Goal: Obtain resource: Download file/media

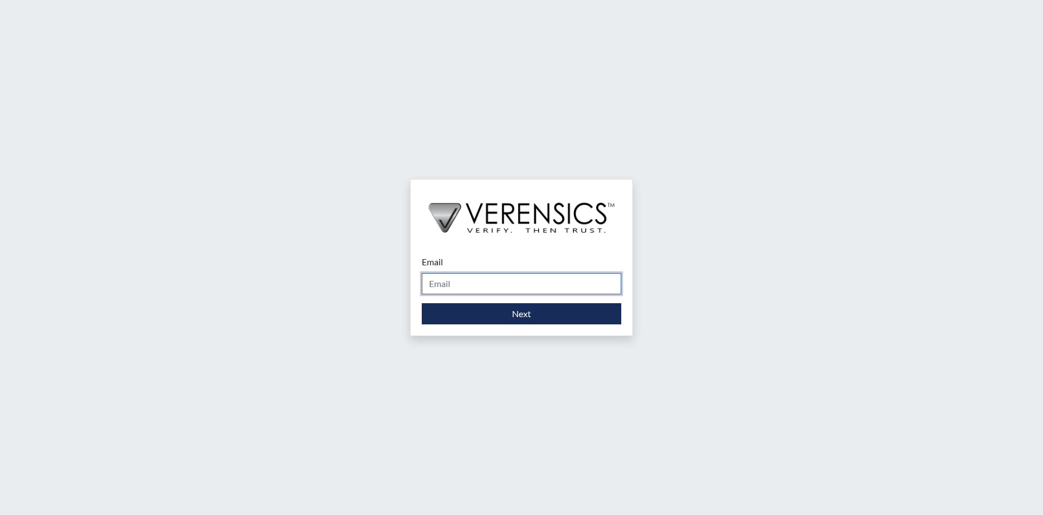
click at [531, 279] on input "Email" at bounding box center [521, 283] width 199 height 21
type input "wilhelmina.franklin@gdc.ga.gov"
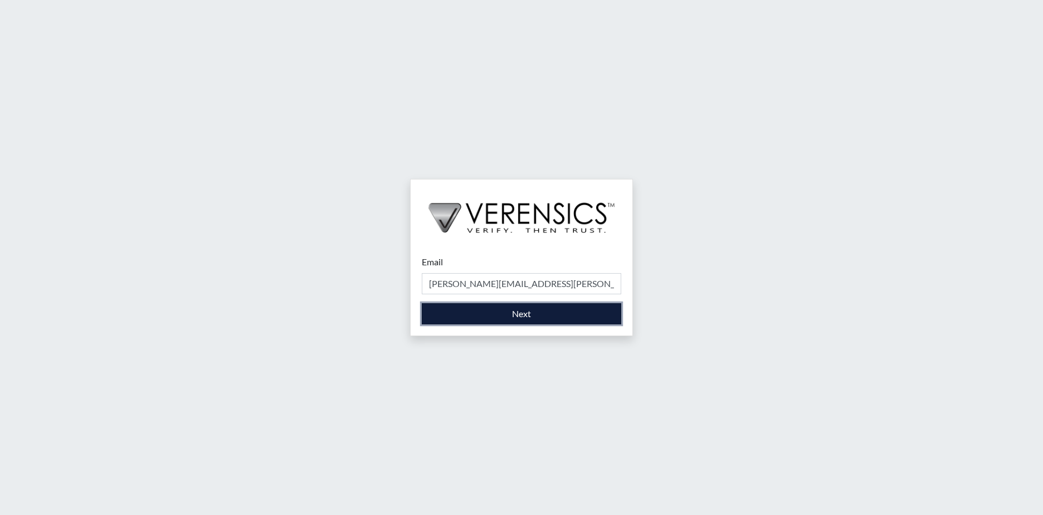
click at [463, 313] on button "Next" at bounding box center [521, 313] width 199 height 21
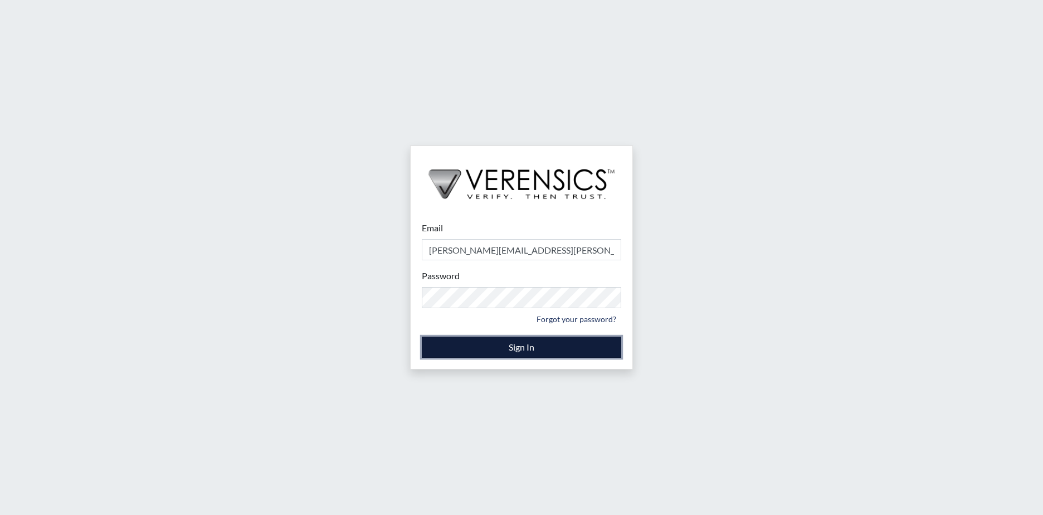
click at [477, 342] on button "Sign In" at bounding box center [521, 346] width 199 height 21
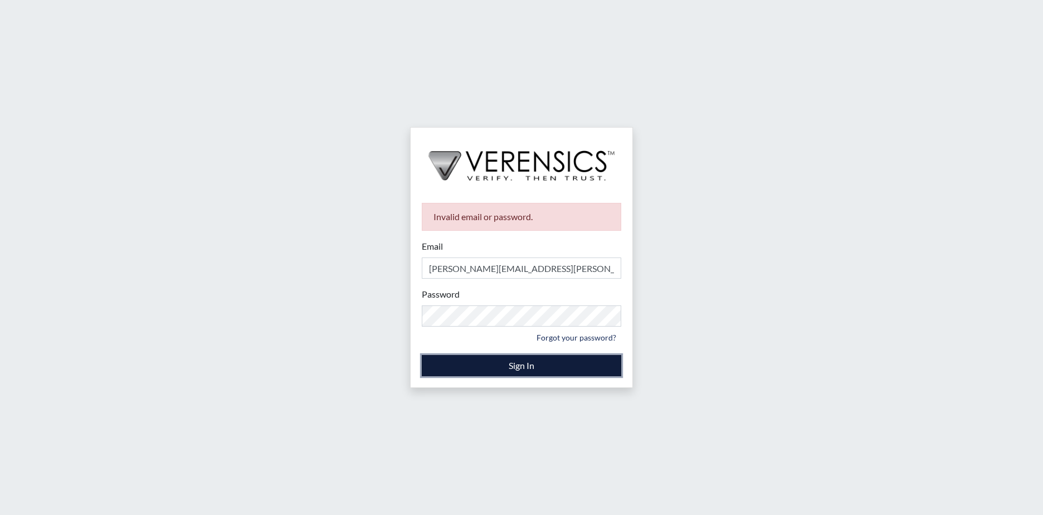
click at [531, 362] on button "Sign In" at bounding box center [521, 365] width 199 height 21
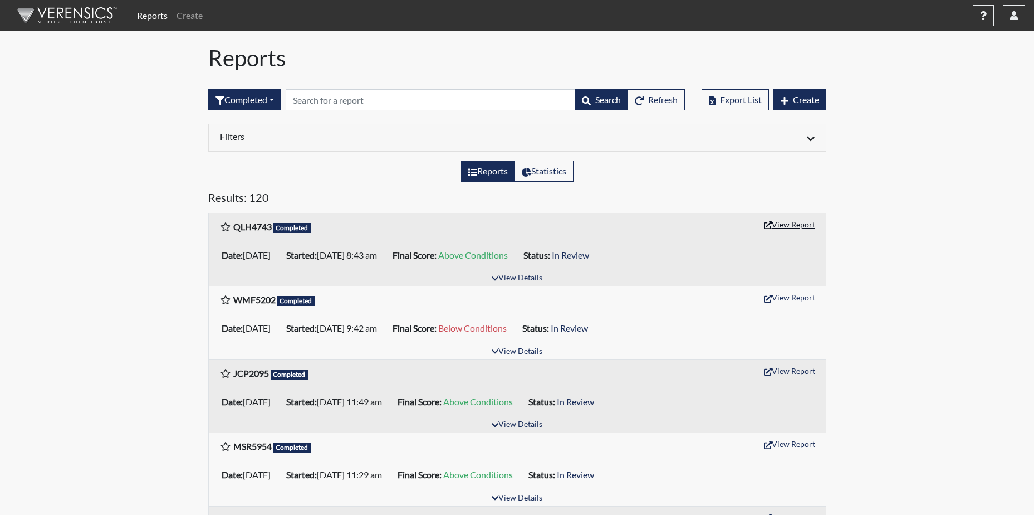
click at [803, 223] on button "View Report" at bounding box center [789, 224] width 61 height 17
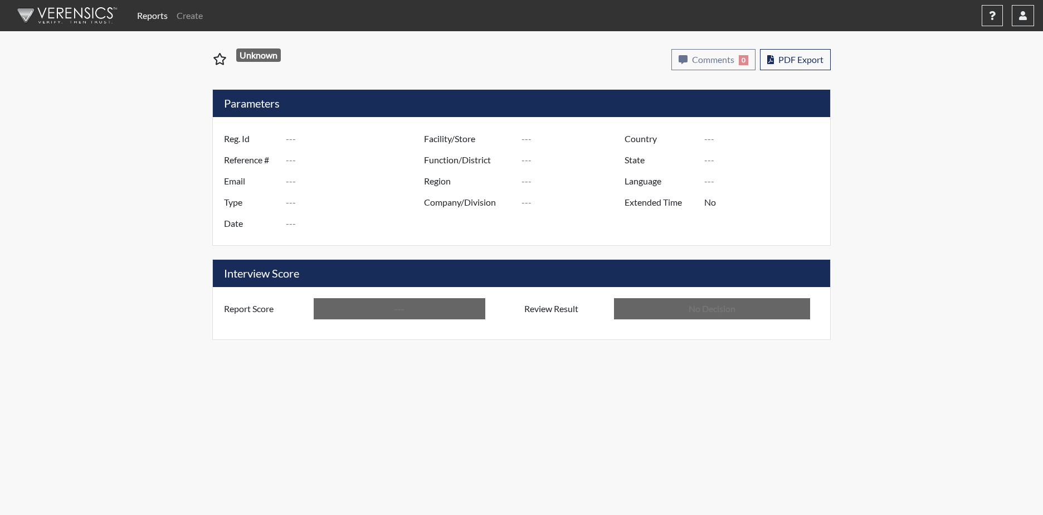
type input "QLH4743"
type input "51557"
type input "---"
type input "Corrections Pre-Employment"
type input "Oct 2, 2025"
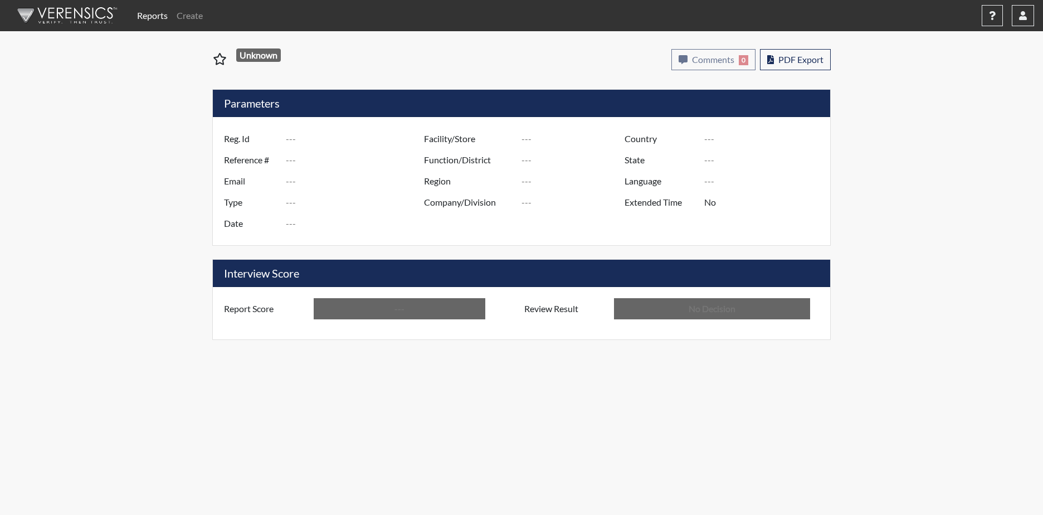
type input "Hancock SP"
type input "United States"
type input "Georgia"
type input "English"
type input "Above Conditions"
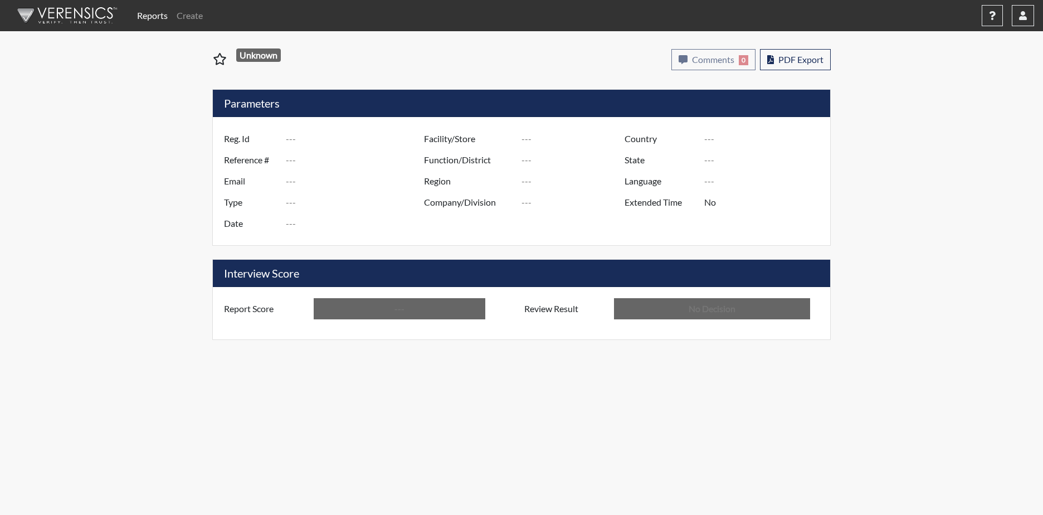
type input "In Review"
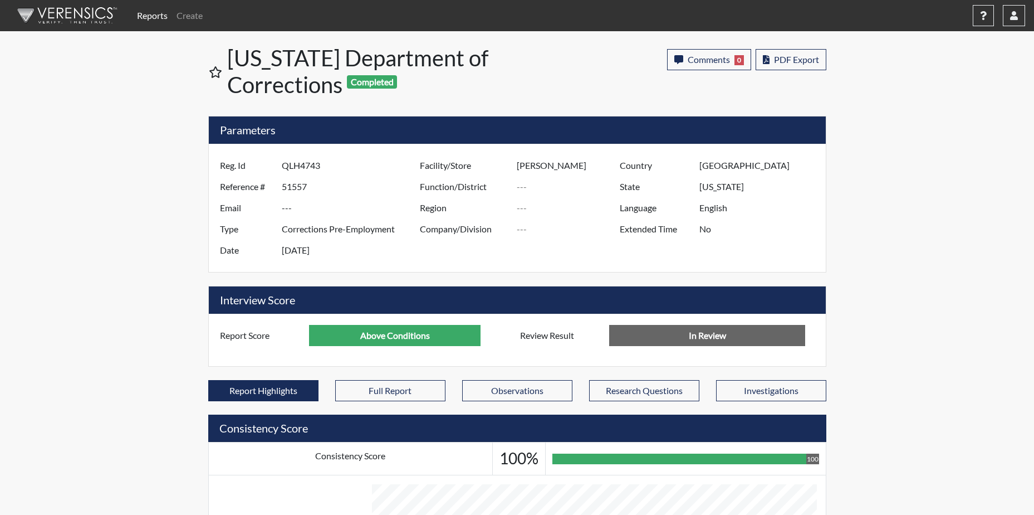
scroll to position [185, 463]
click at [794, 56] on span "PDF Export" at bounding box center [796, 59] width 45 height 11
click at [1015, 12] on icon "button" at bounding box center [1015, 15] width 8 height 9
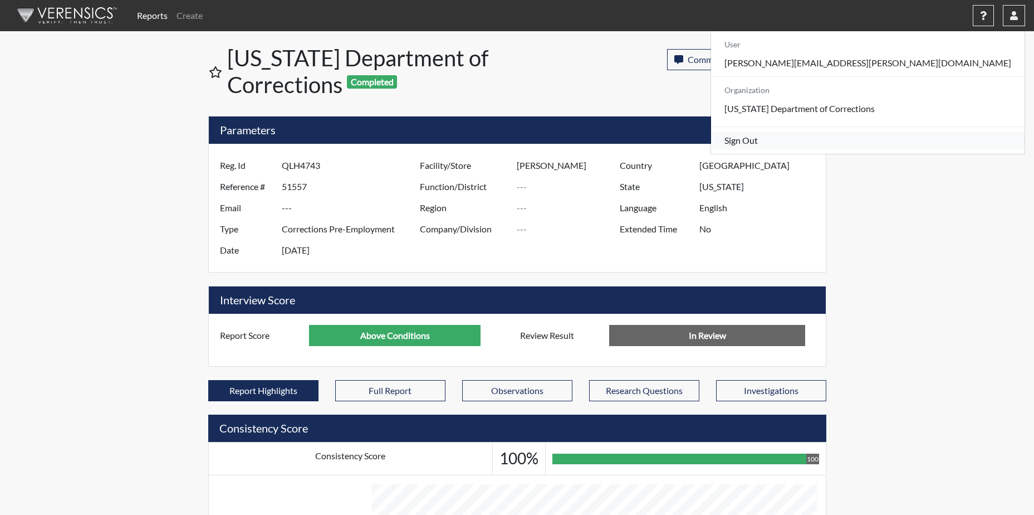
click at [923, 149] on link "Sign Out" at bounding box center [868, 140] width 314 height 18
